Goal: Book appointment/travel/reservation

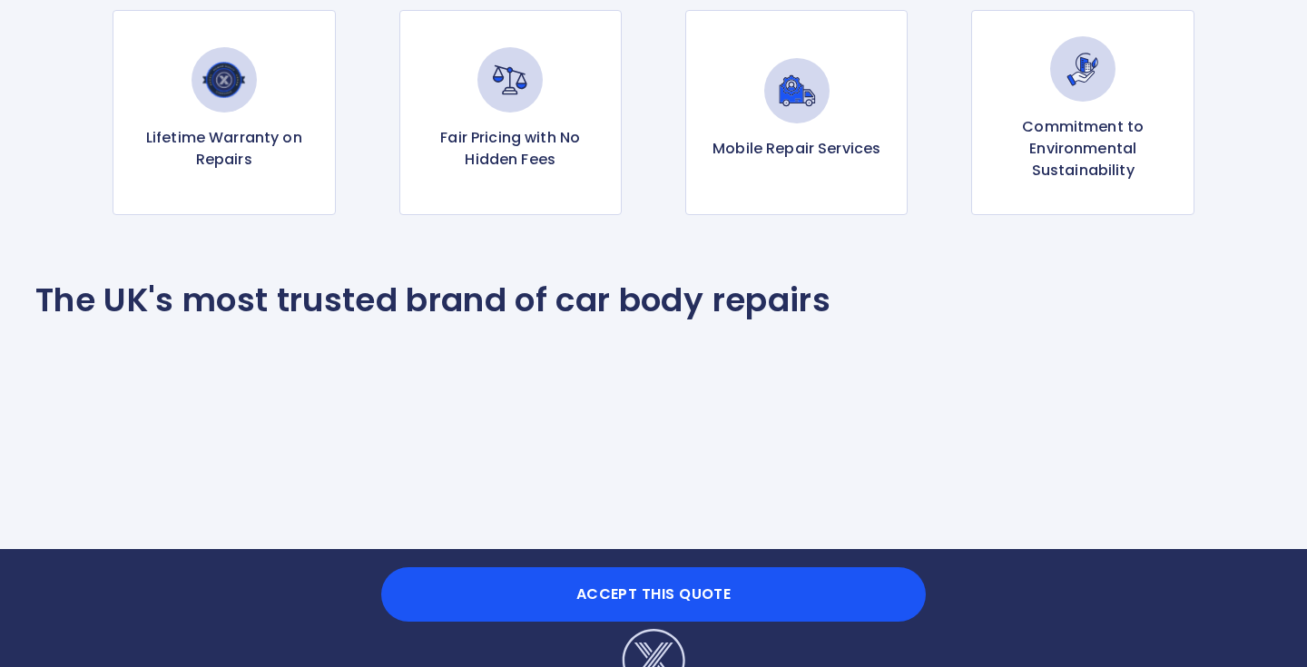
scroll to position [1918, 0]
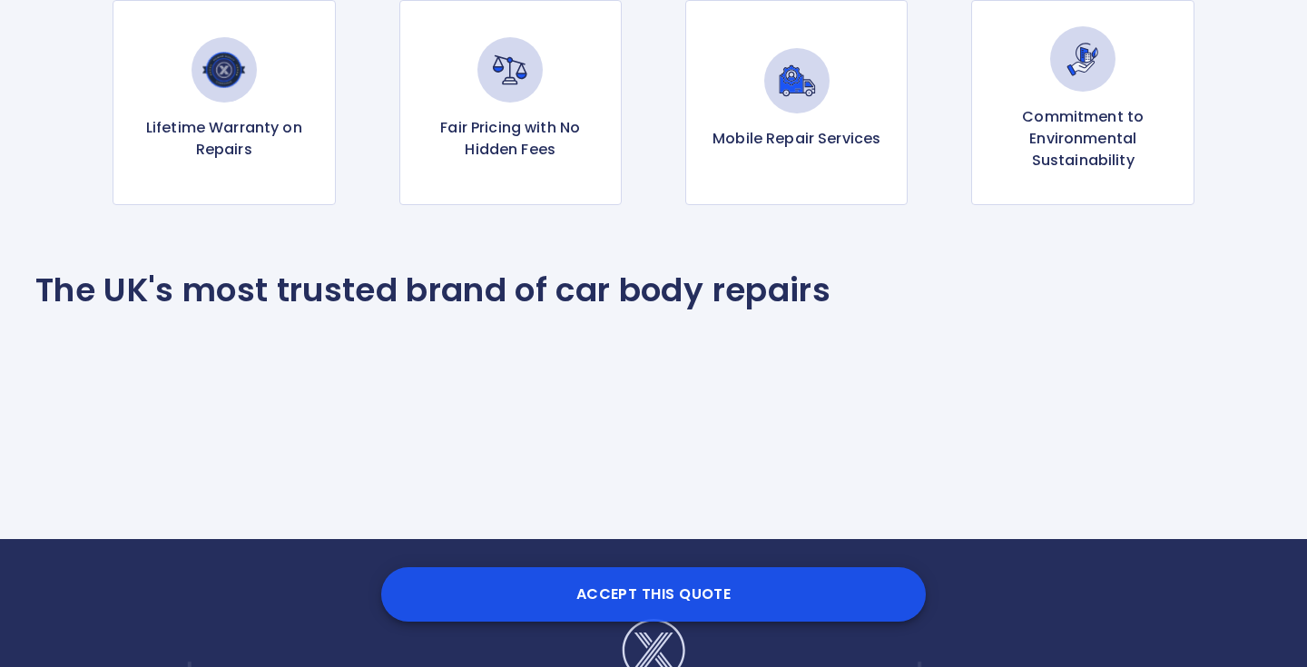
click at [660, 593] on button "Accept this Quote" at bounding box center [653, 594] width 544 height 54
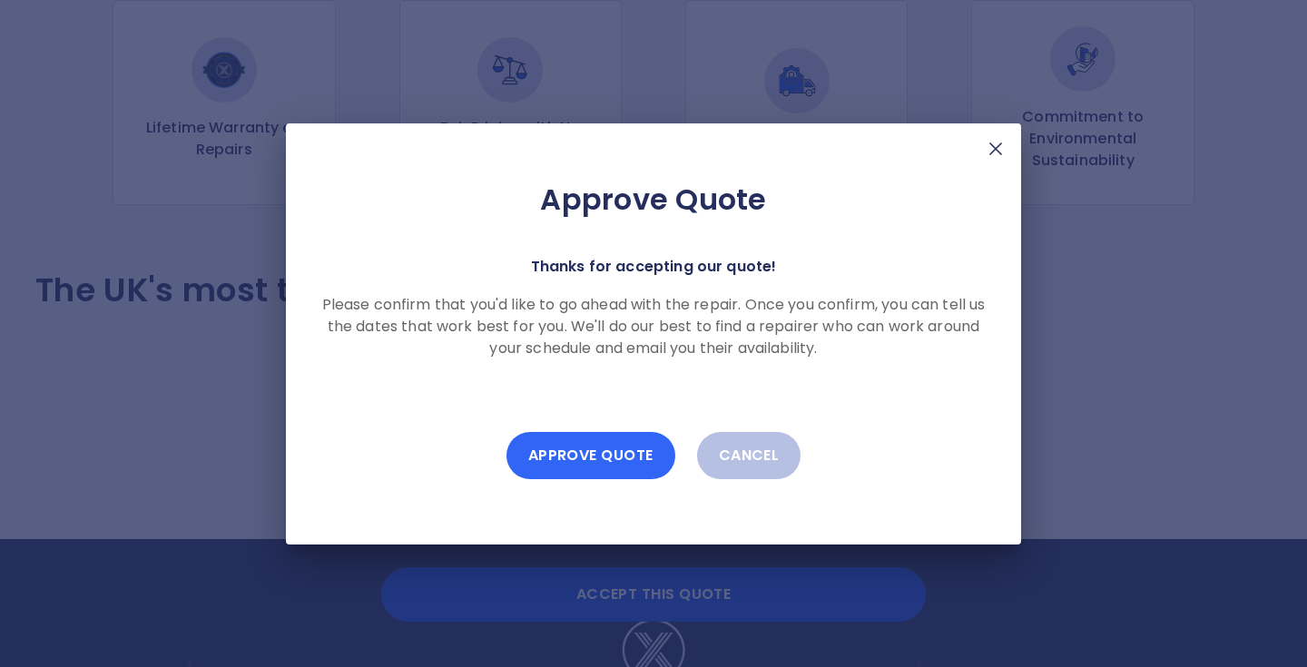
click at [605, 453] on button "Approve Quote" at bounding box center [590, 455] width 169 height 47
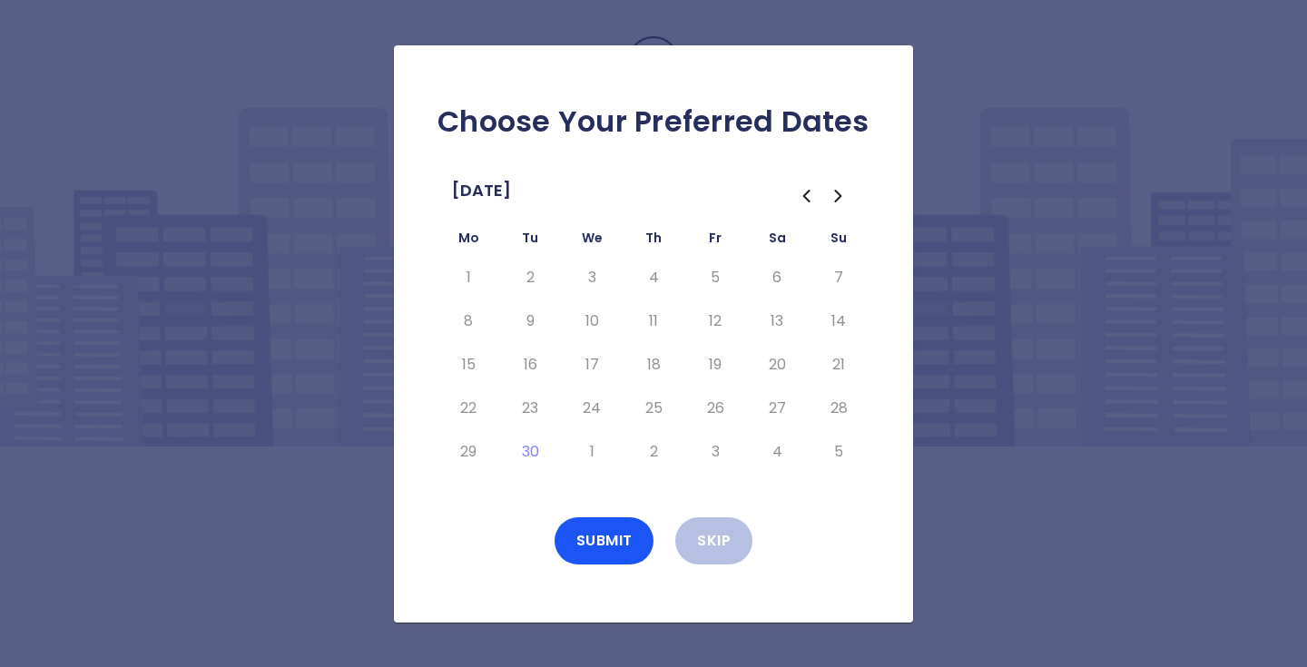
click at [836, 201] on icon "Go to the Next Month" at bounding box center [837, 196] width 5 height 11
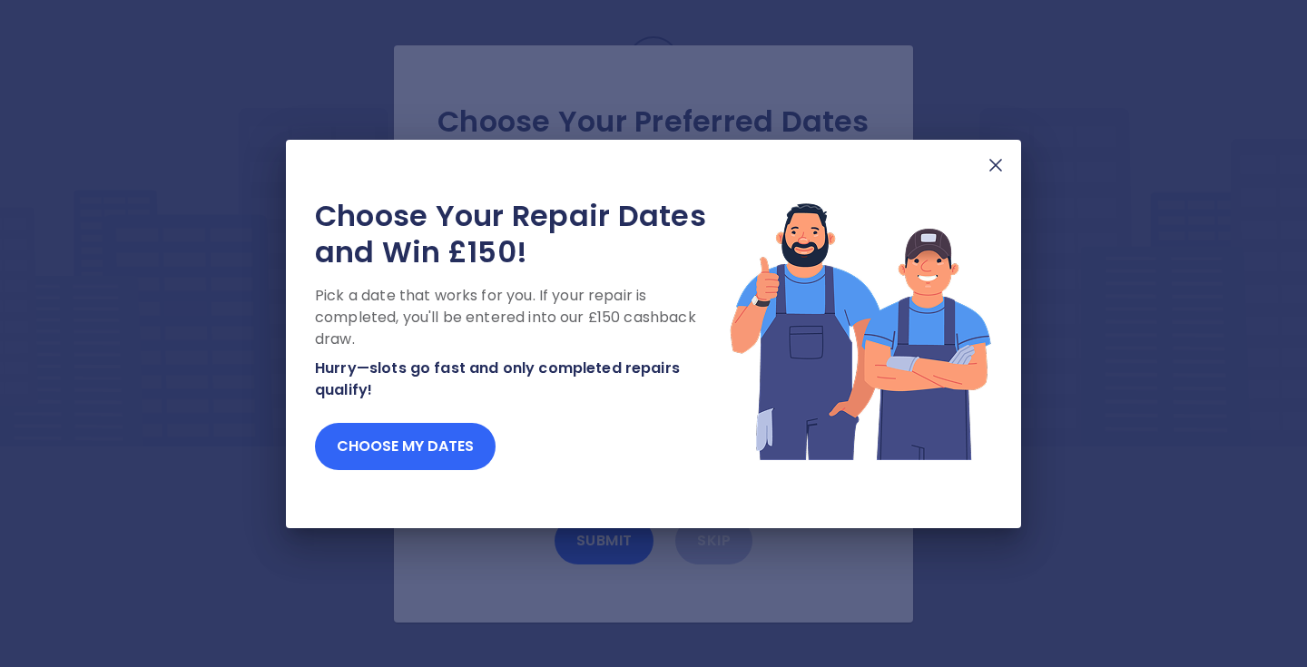
click at [408, 447] on button "Choose my dates" at bounding box center [405, 446] width 181 height 47
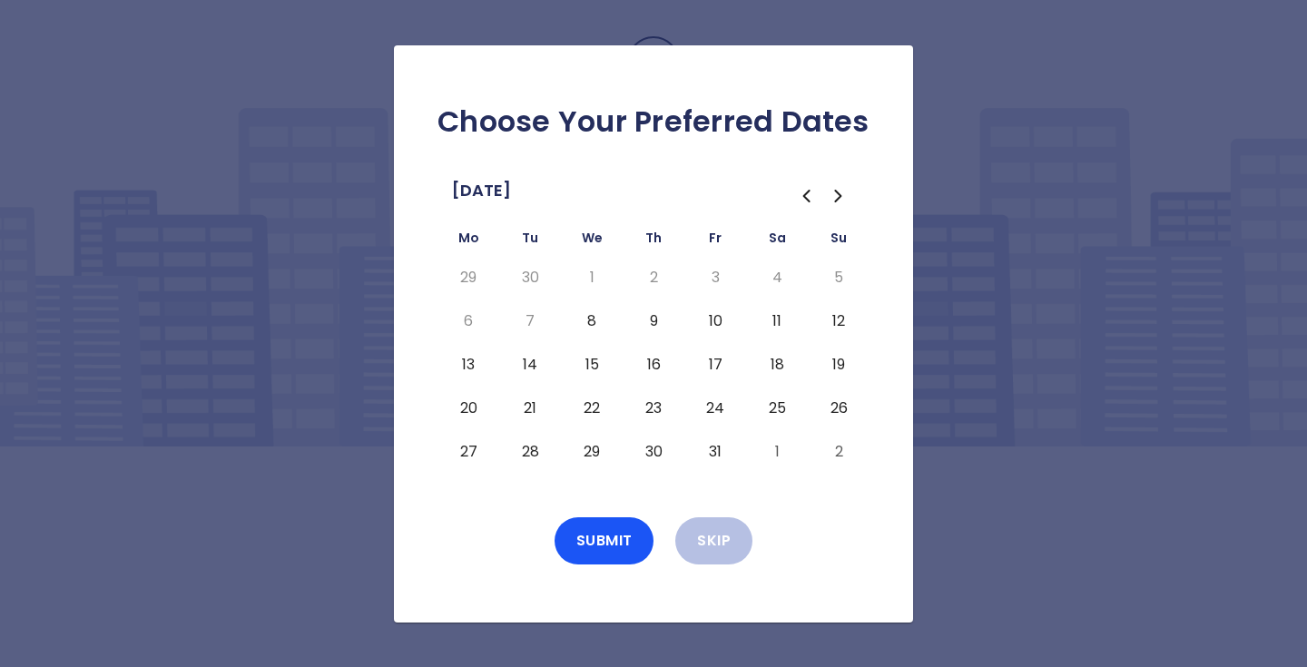
click at [467, 363] on button "13" at bounding box center [468, 364] width 33 height 29
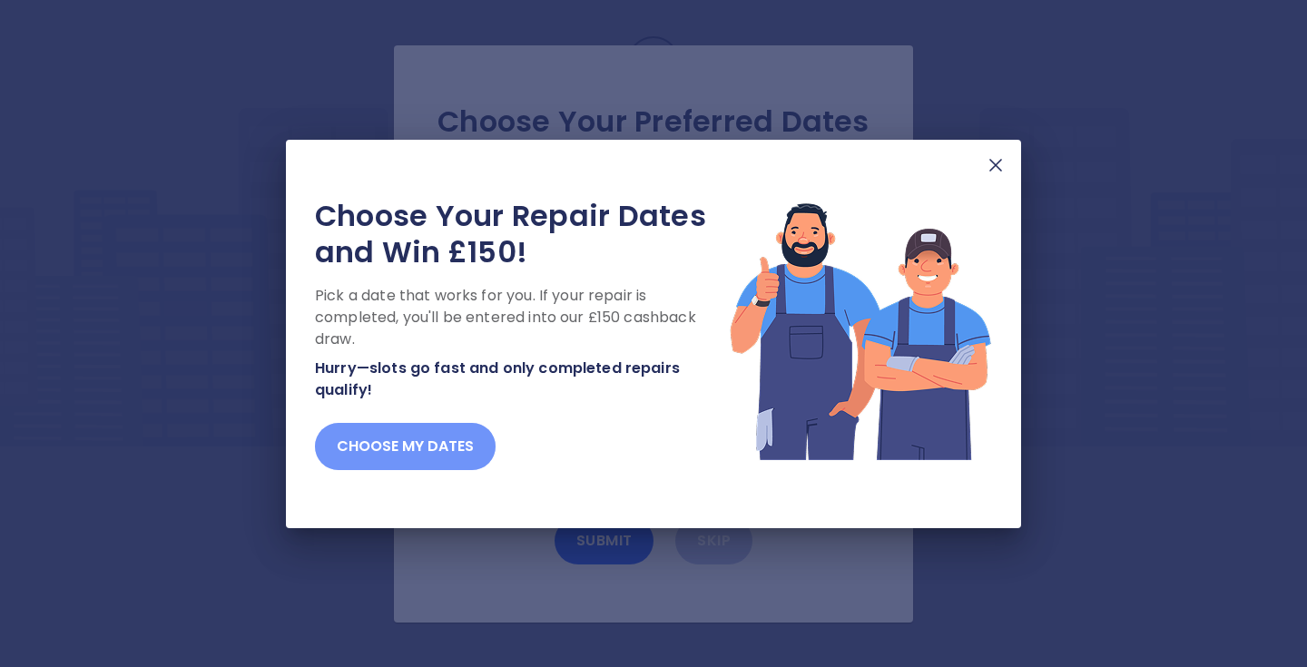
click at [441, 436] on button "Choose my dates" at bounding box center [405, 446] width 181 height 47
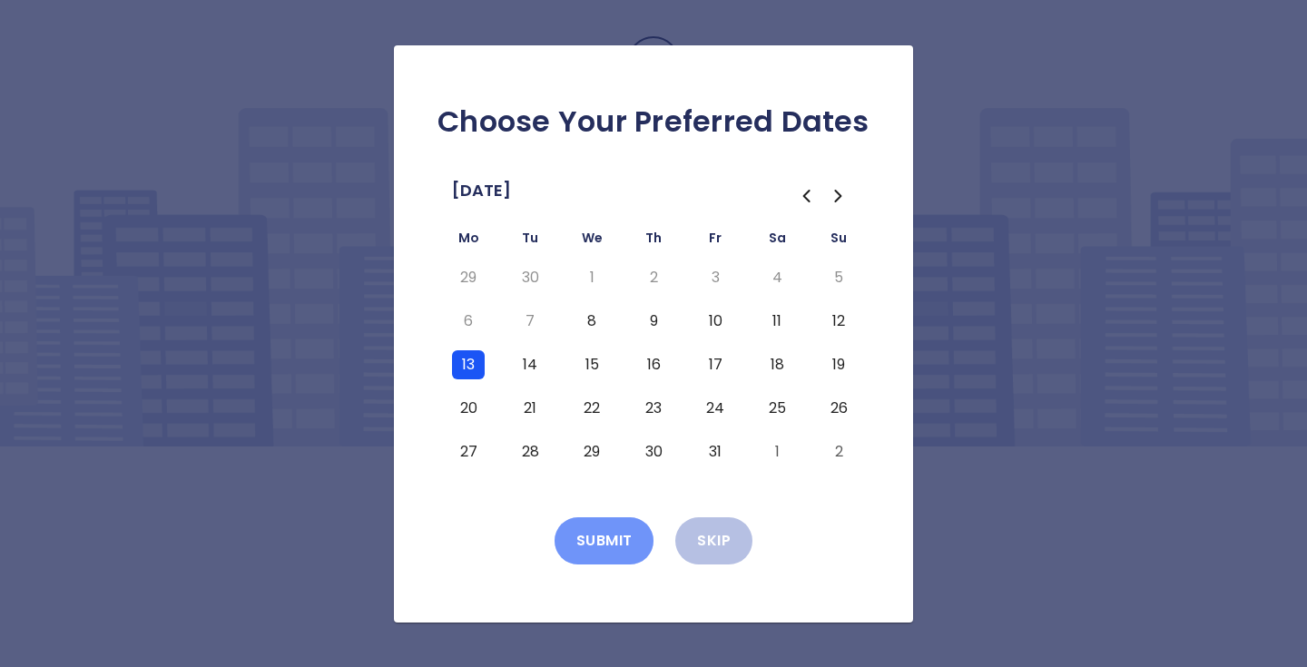
click at [601, 540] on button "Submit" at bounding box center [604, 540] width 100 height 47
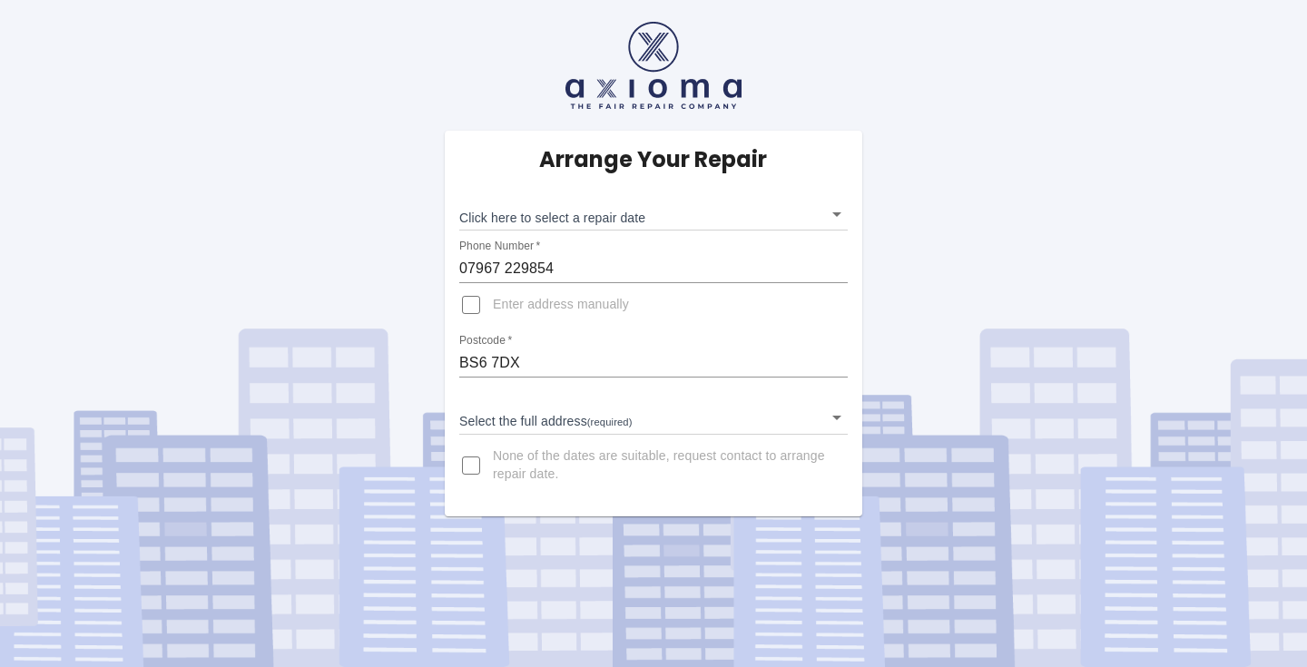
click at [473, 299] on input "Enter address manually" at bounding box center [471, 305] width 44 height 44
checkbox input "true"
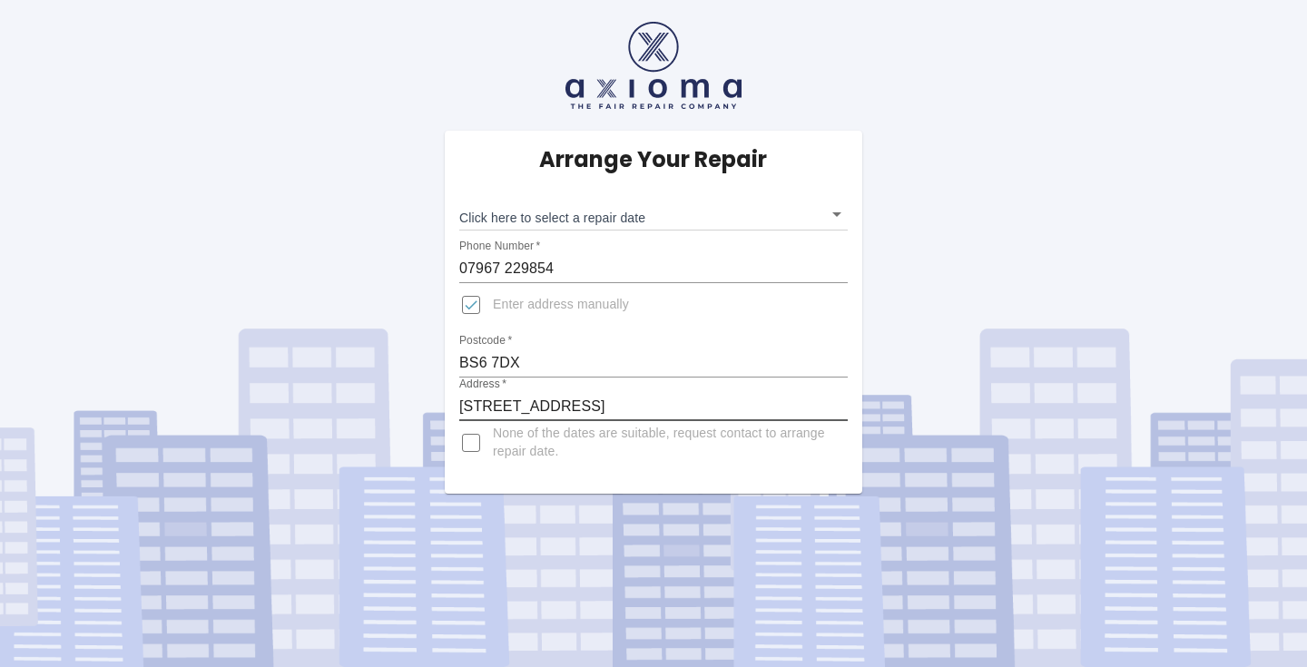
type input "[STREET_ADDRESS]"
click at [834, 217] on body "Arrange Your Repair Click here to select a repair date ​ Phone Number   * 07967…" at bounding box center [653, 333] width 1307 height 667
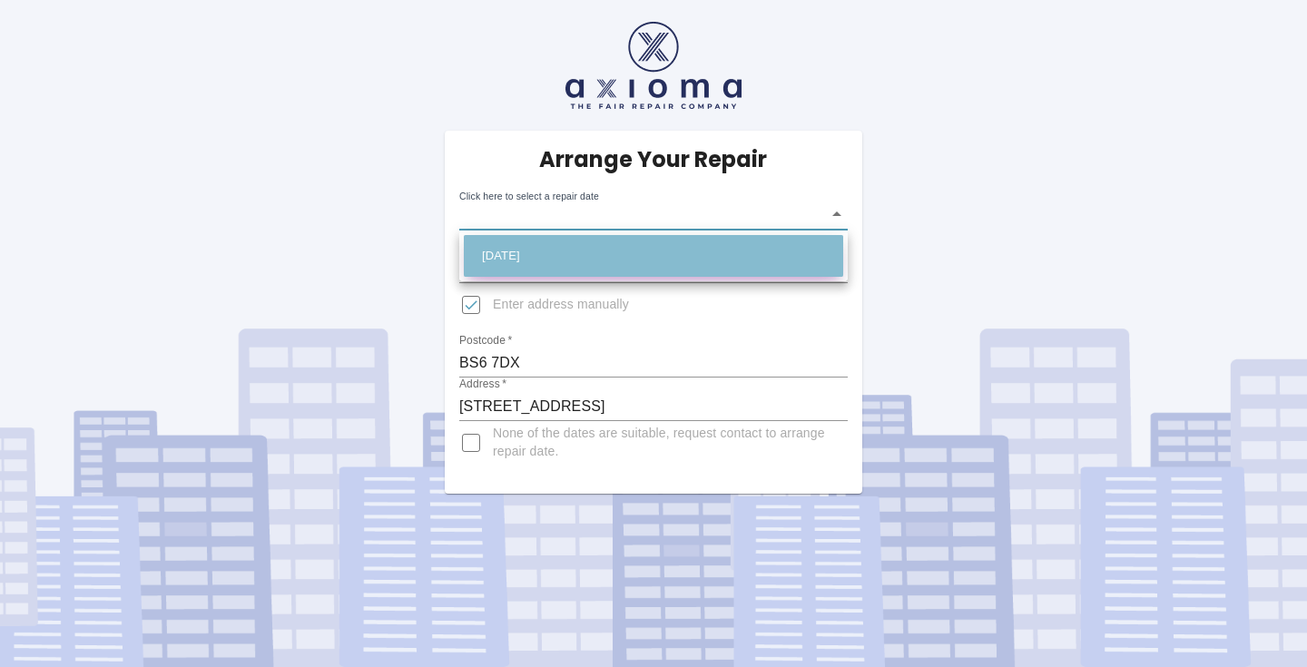
click at [593, 261] on li "Mon Oct 13 2025" at bounding box center [653, 256] width 379 height 42
type input "2025-10-13T00:00:00.000Z"
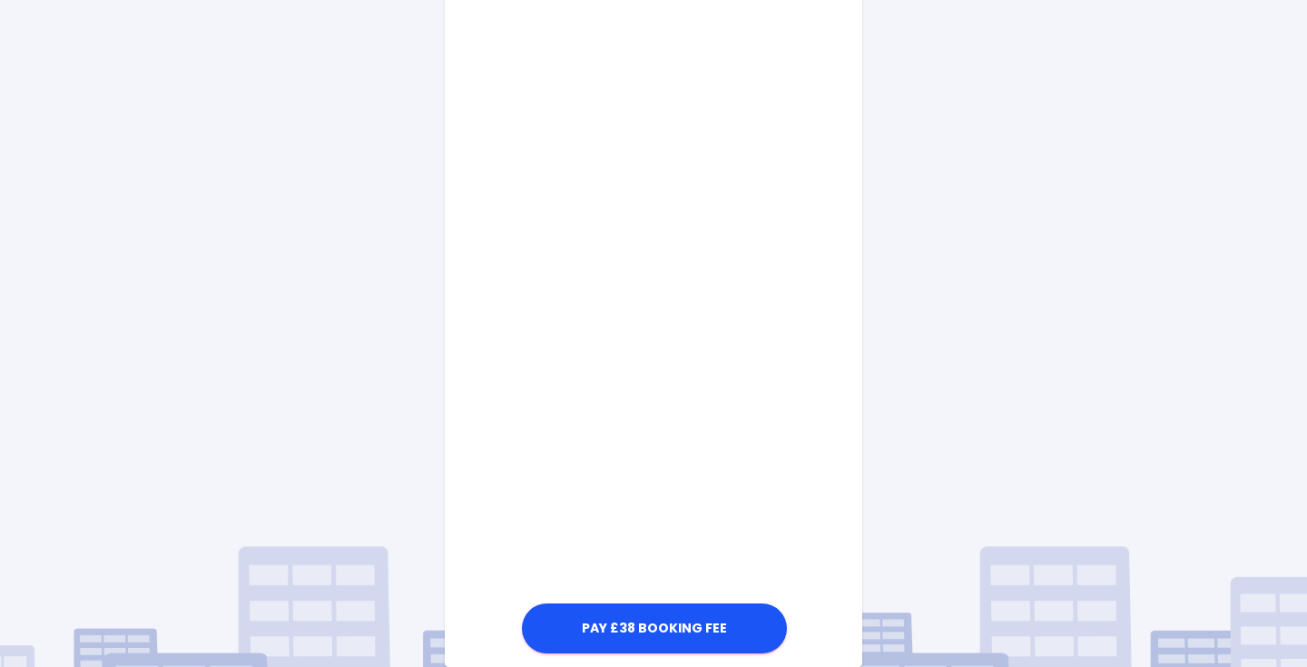
scroll to position [770, 0]
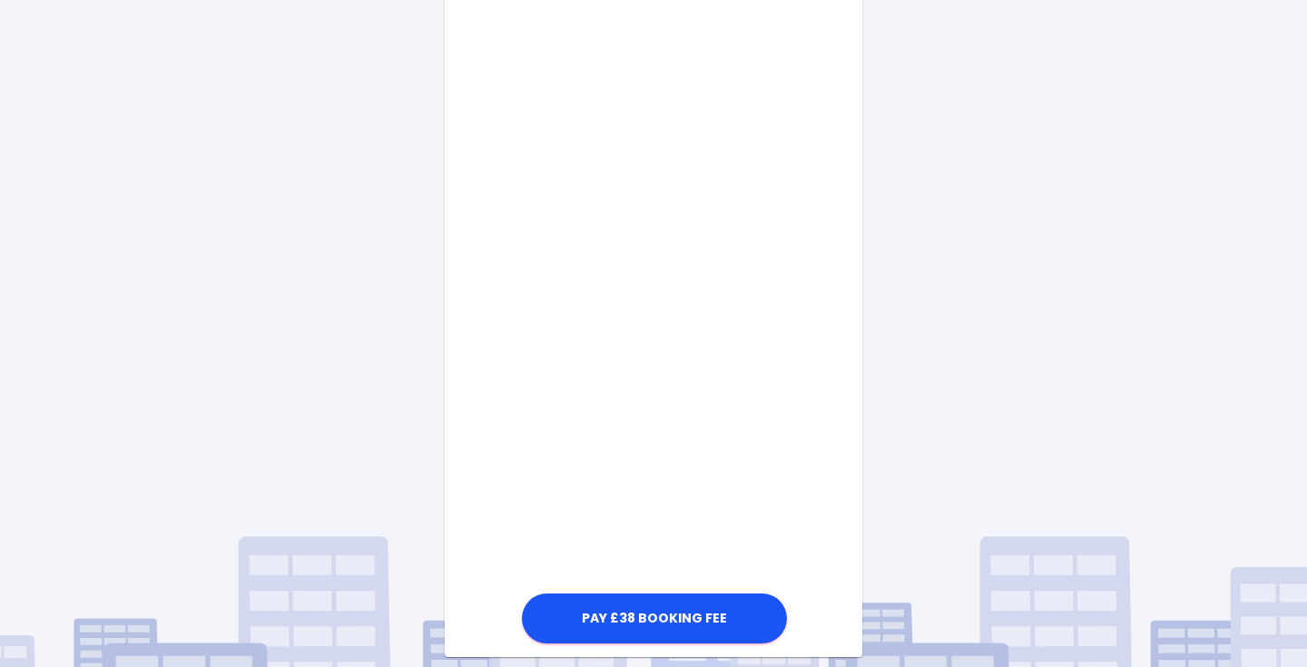
click at [465, 503] on div "Pay £38 Booking Fee" at bounding box center [653, 189] width 417 height 915
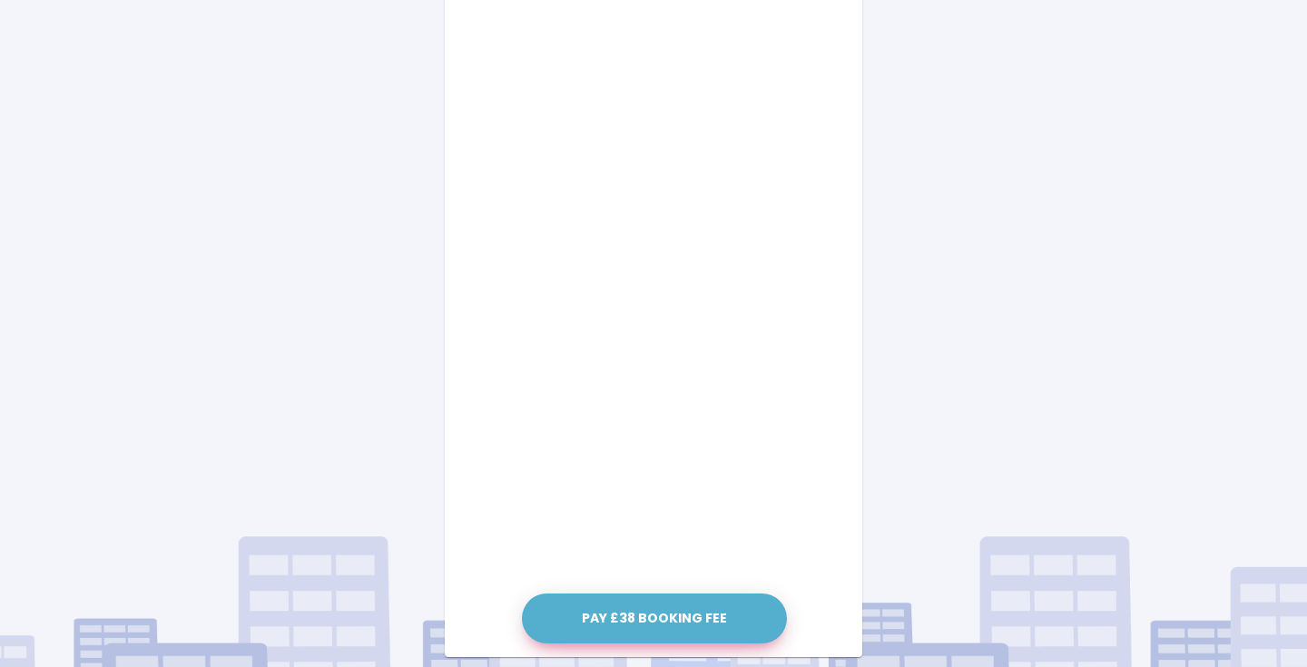
click at [622, 620] on button "Pay £38 Booking Fee" at bounding box center [654, 618] width 265 height 50
